Goal: Information Seeking & Learning: Check status

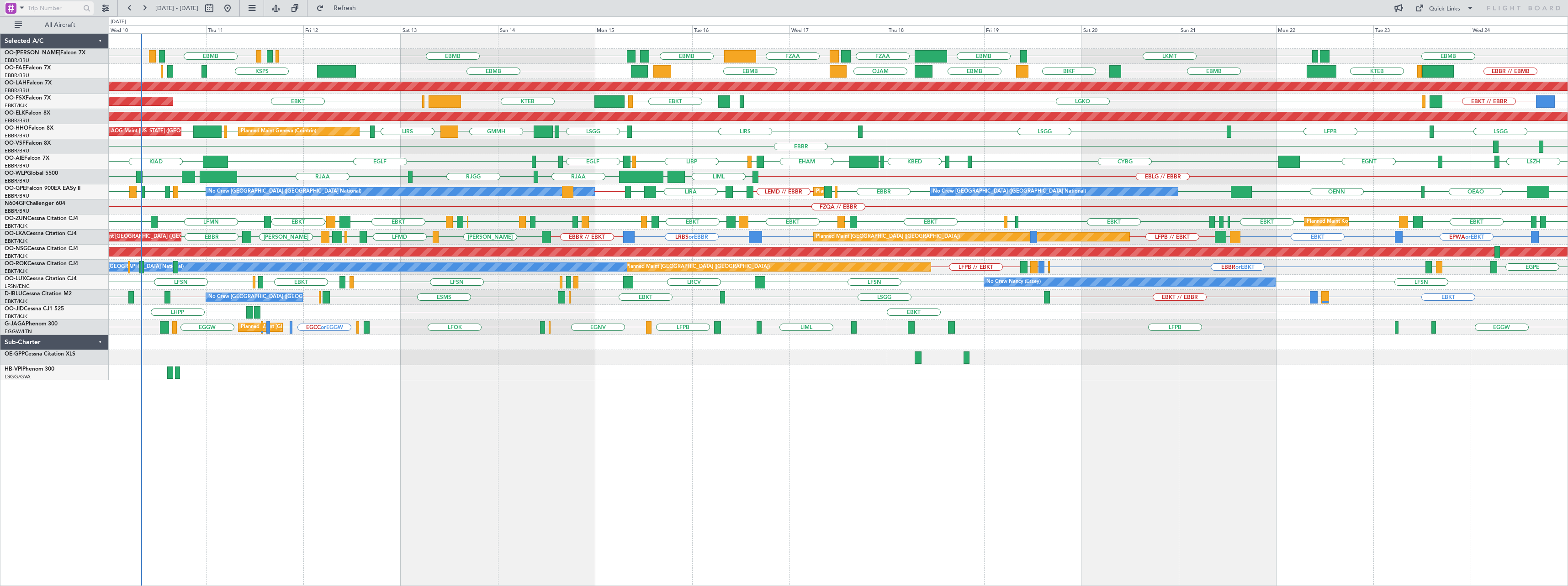
click at [15, 8] on div at bounding box center [11, 8] width 11 height 11
click at [37, 74] on span "Airport" at bounding box center [31, 72] width 20 height 9
click at [42, 6] on input "text" at bounding box center [54, 8] width 53 height 13
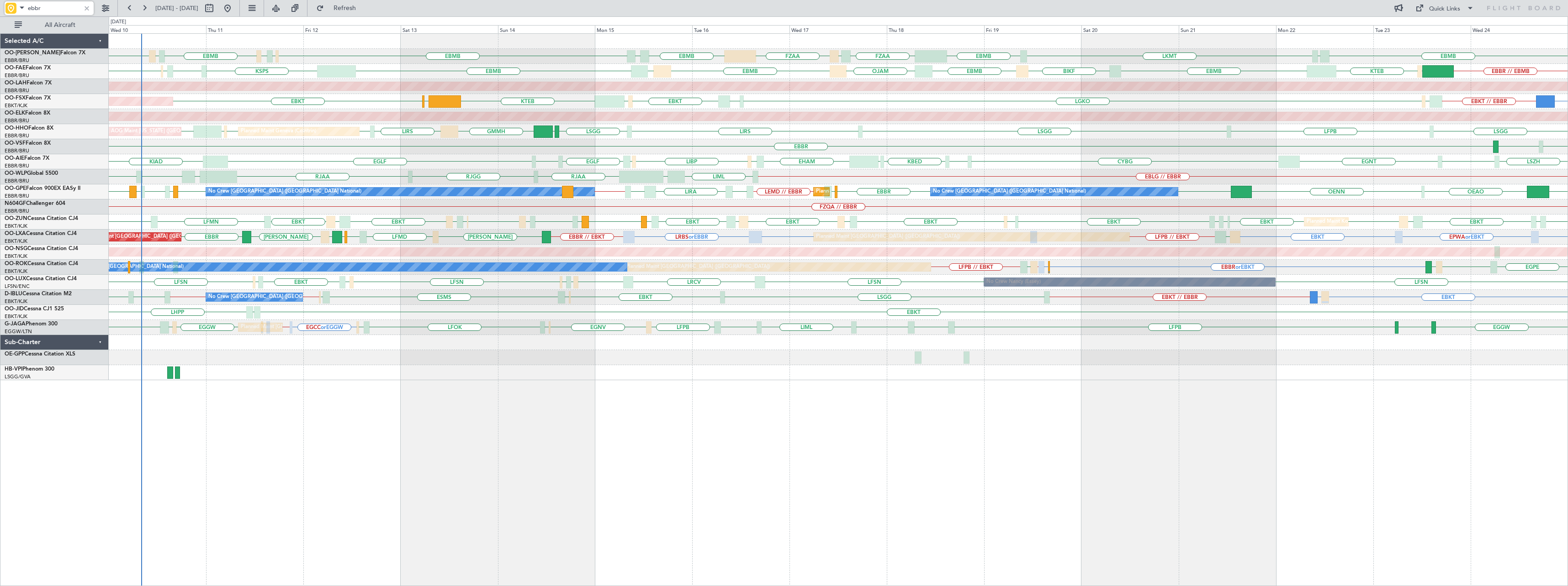
click at [842, 414] on div "LKMT EBMB FZAA FZQA FZAA EBMB EDDK EDDB EBMB LIME EBMB EBMB EYSA EBMB [GEOGRAPH…" at bounding box center [838, 309] width 1459 height 553
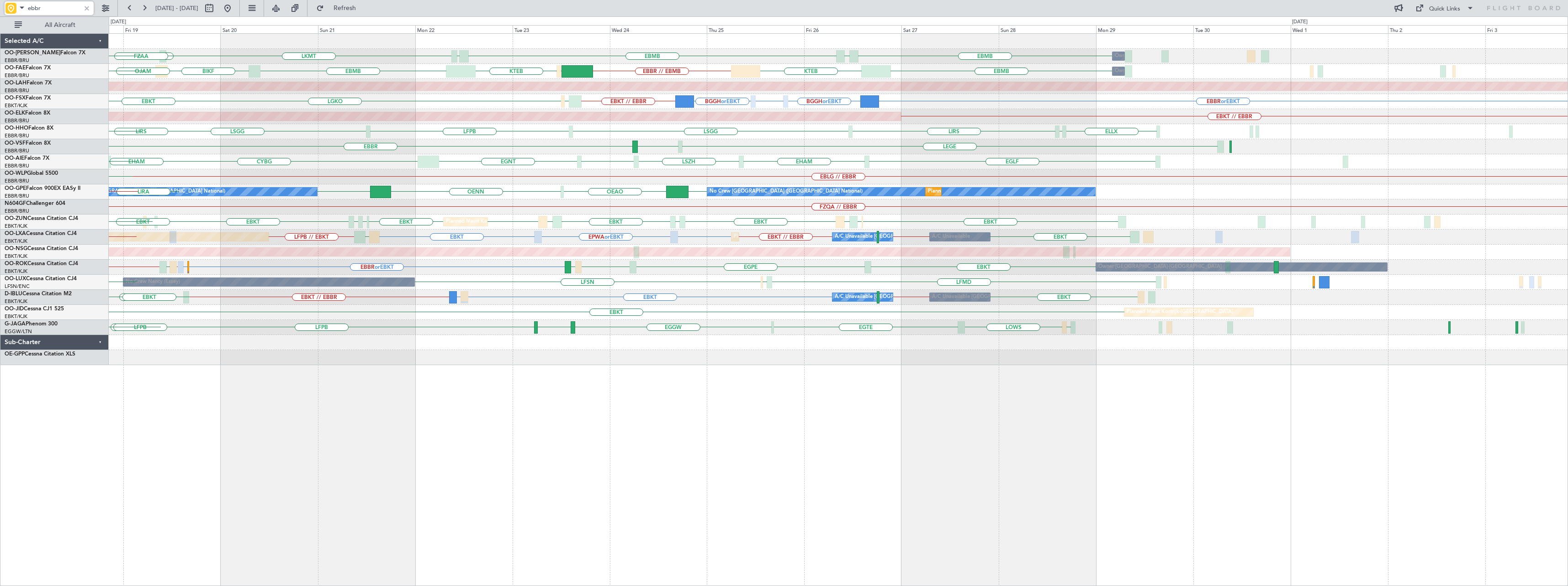
click at [683, 440] on div "LKMT EBMB EBMB [GEOGRAPHIC_DATA] EBMB EYSA Owner [GEOGRAPHIC_DATA] EBMB [GEOGRA…" at bounding box center [838, 309] width 1459 height 553
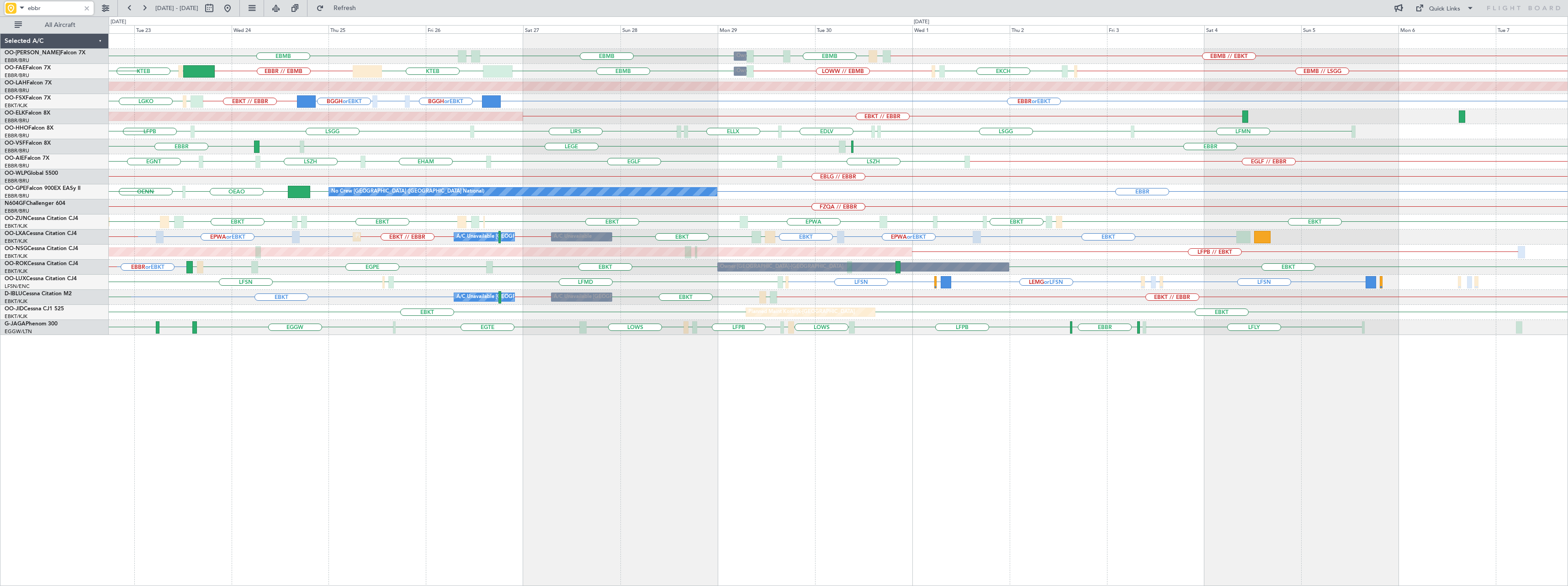
click at [884, 419] on div "EBMB [GEOGRAPHIC_DATA] EBMB EBMB // EBKT LEMD EBMB LOWW EBMB Owner [GEOGRAPHIC_…" at bounding box center [838, 309] width 1459 height 553
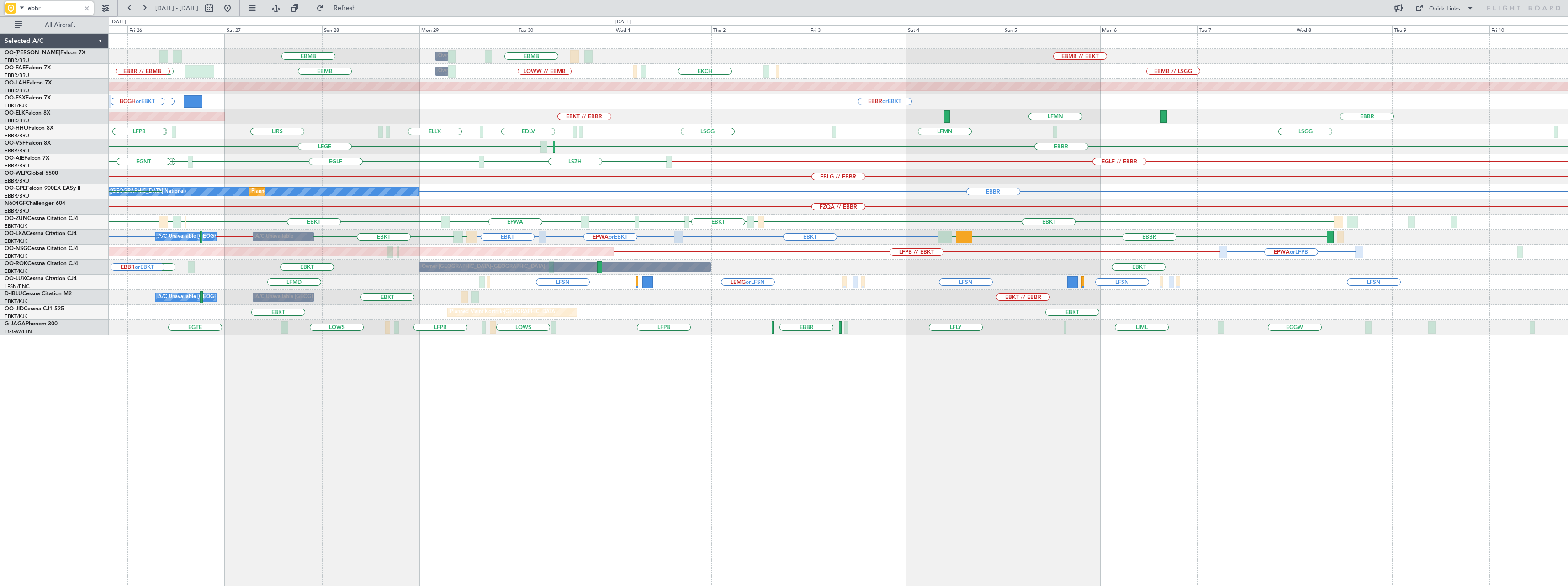
click at [1325, 384] on div "EBMB // EBKT LEMD EBMB LOWW Owner [GEOGRAPHIC_DATA] EBMB EBMB [GEOGRAPHIC_DATA]…" at bounding box center [838, 309] width 1459 height 553
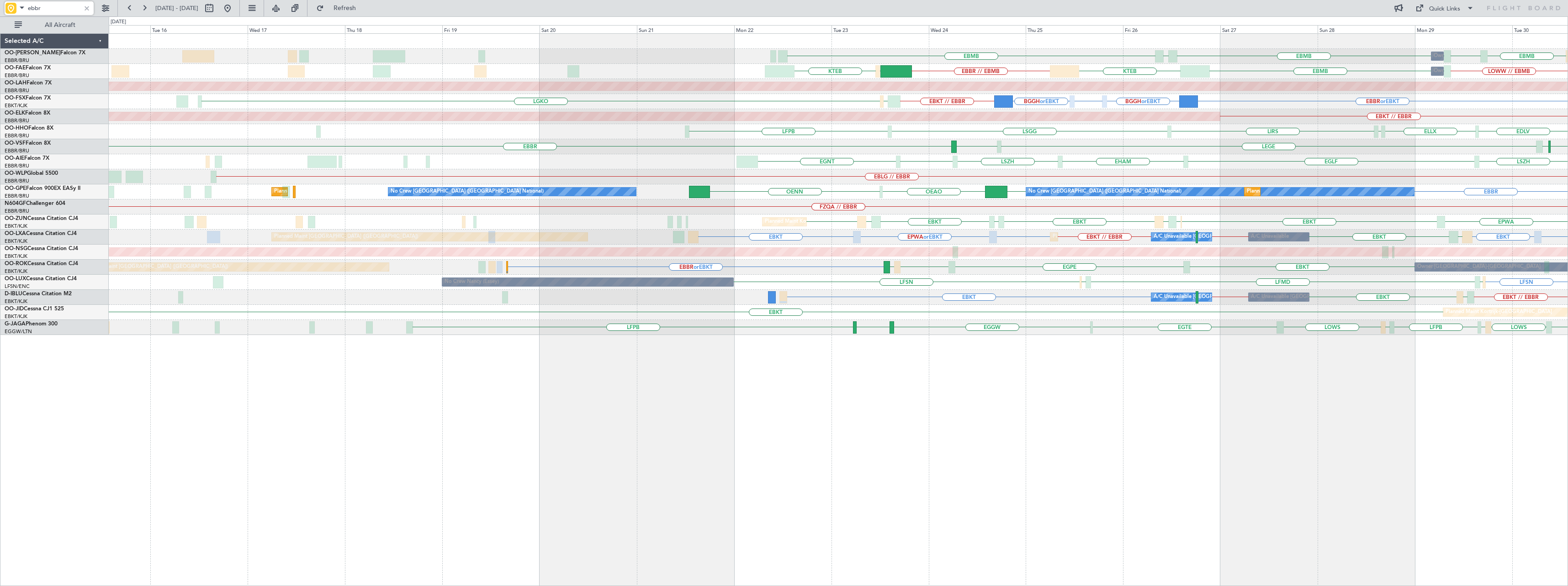
click at [1170, 415] on div "EBMB LOWW Owner [GEOGRAPHIC_DATA] EBMB EBMB [GEOGRAPHIC_DATA] EBMB LEMD EBMB //…" at bounding box center [838, 309] width 1459 height 553
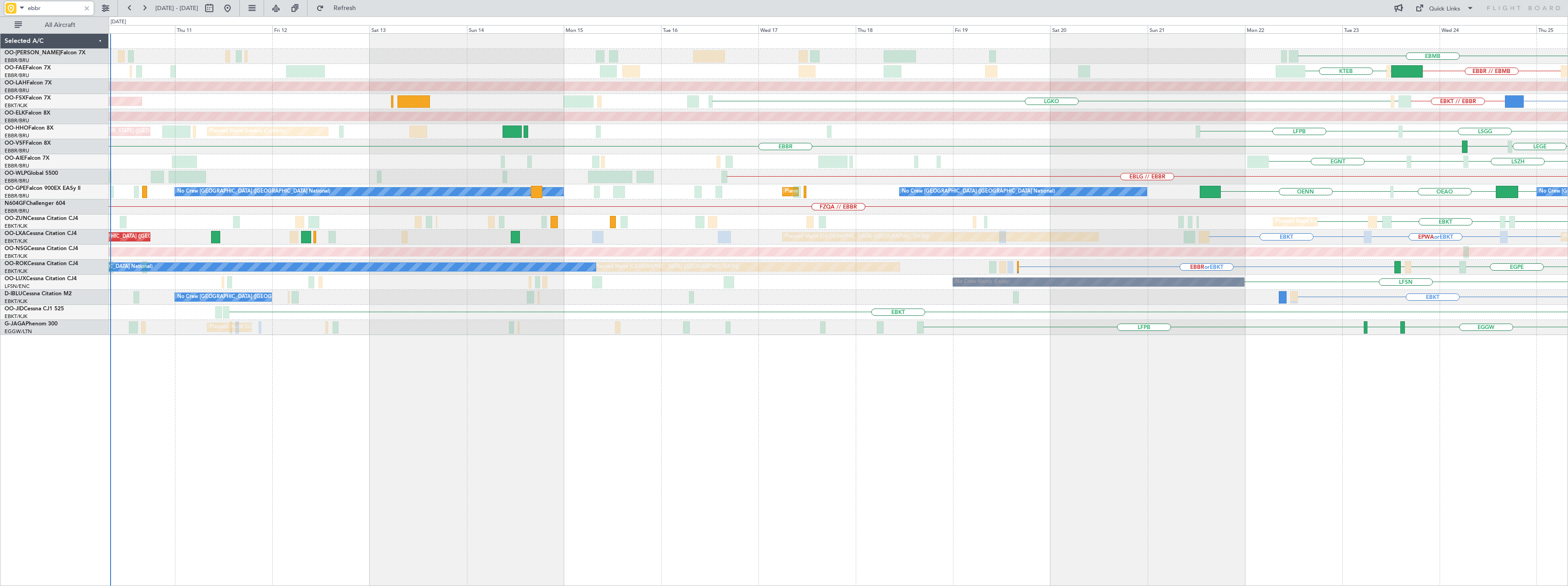
click at [933, 460] on div "EBMB [GEOGRAPHIC_DATA] EBMB EBBR // EBMB KADW KTEB KTEB EBMB Planned [GEOGRAPHI…" at bounding box center [838, 309] width 1459 height 553
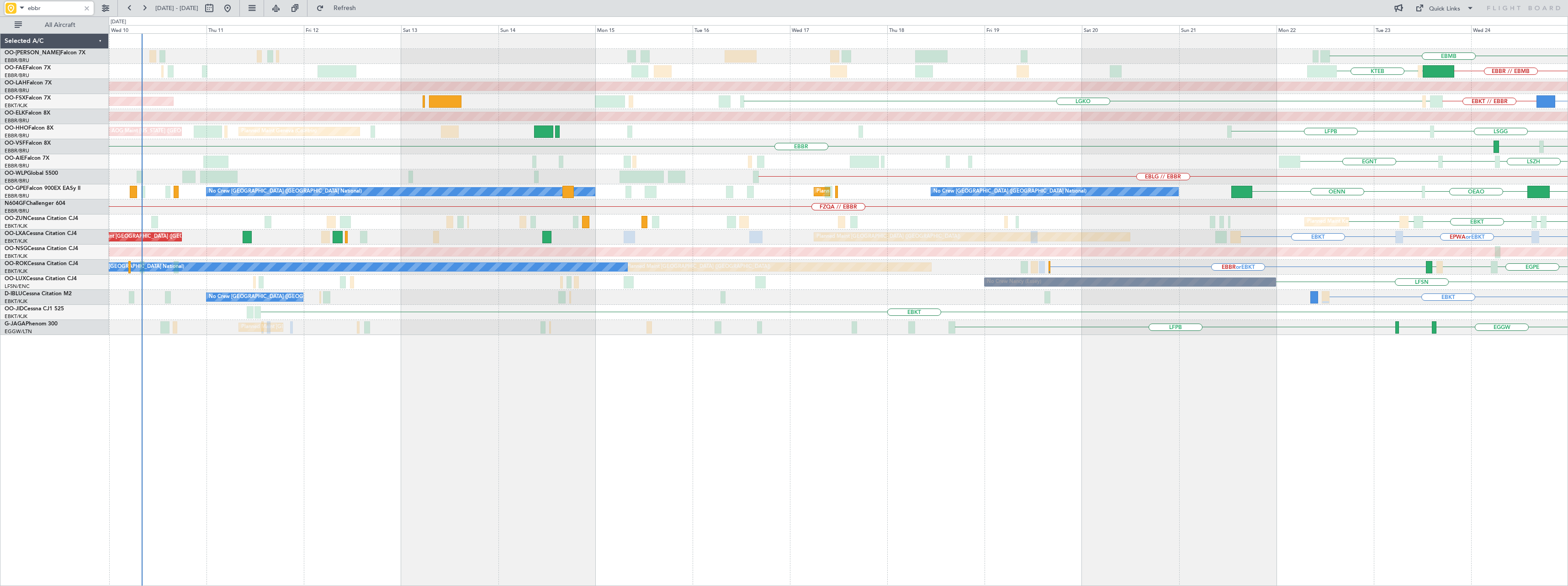
click at [439, 462] on div "EBMB [GEOGRAPHIC_DATA] EBMB KTEB KADW EBBR // EBMB KTEB EBMB Planned [GEOGRAPHI…" at bounding box center [838, 309] width 1459 height 553
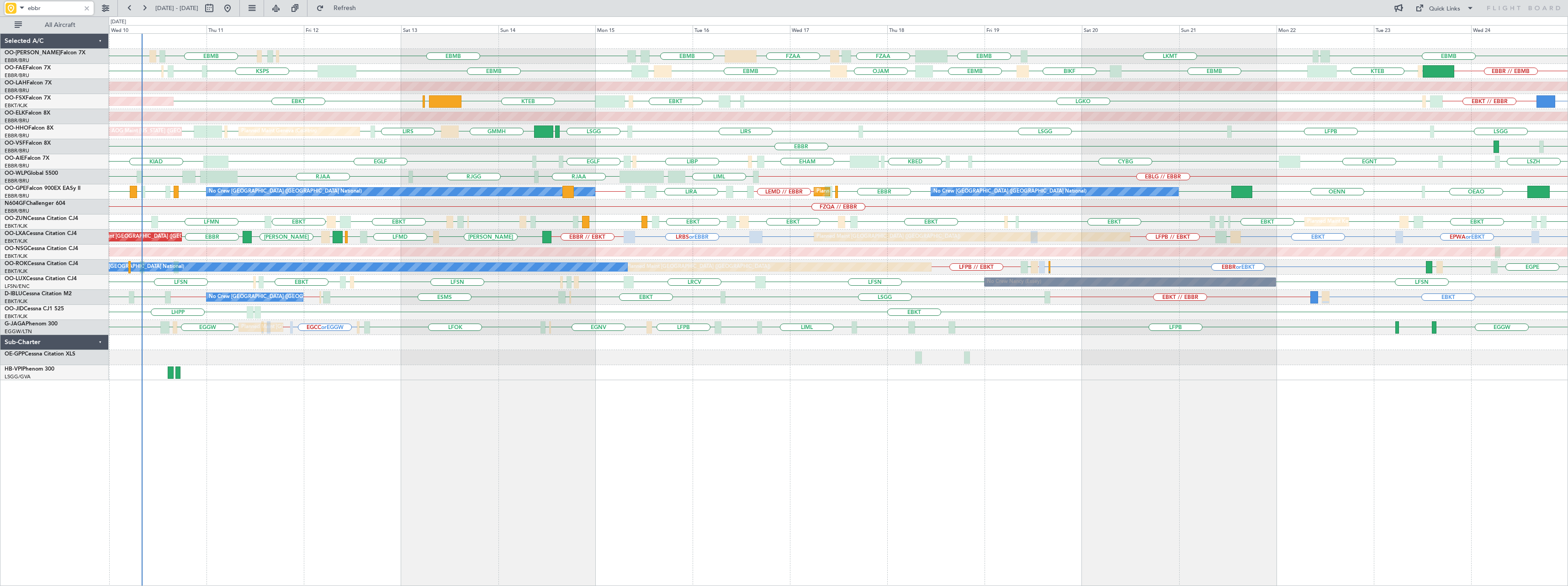
type input "ebbr"
click at [88, 4] on div at bounding box center [86, 8] width 10 height 10
